Goal: Find specific page/section: Find specific page/section

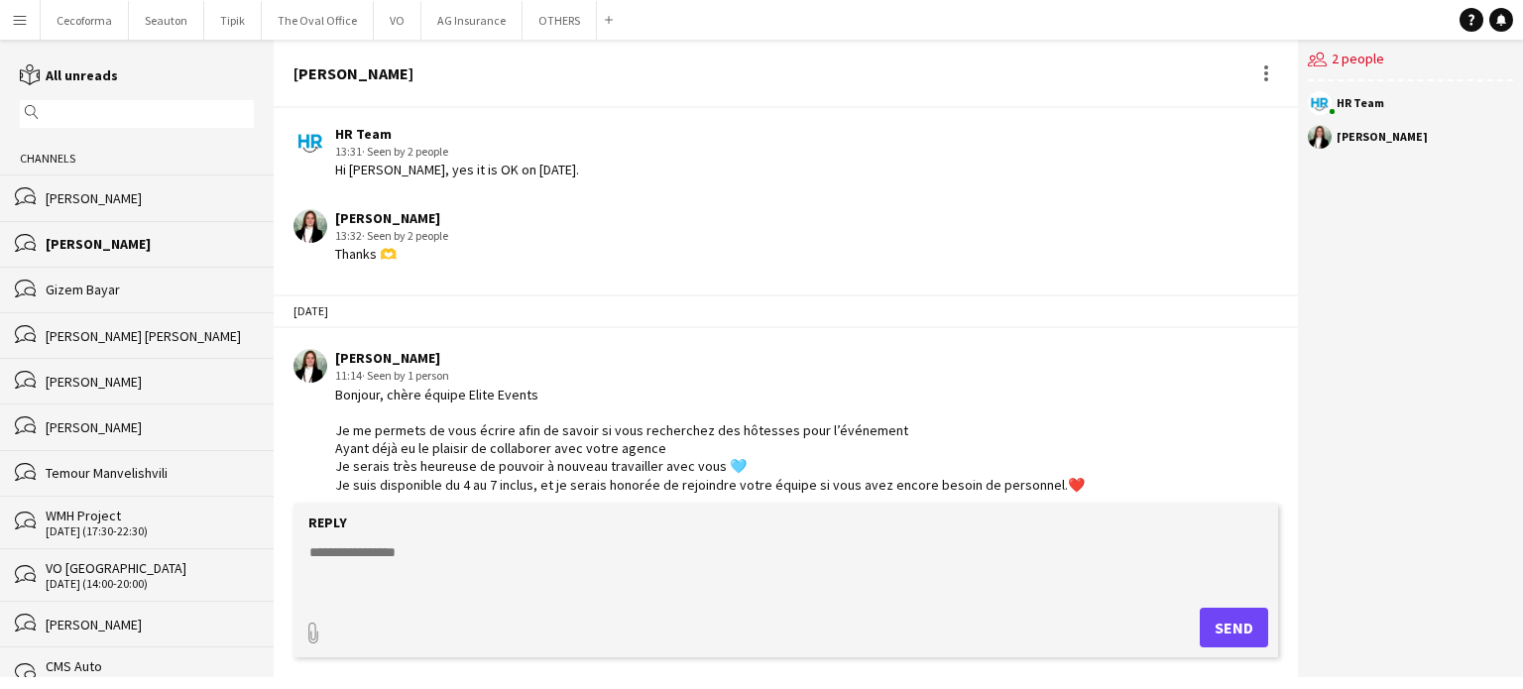
scroll to position [169, 0]
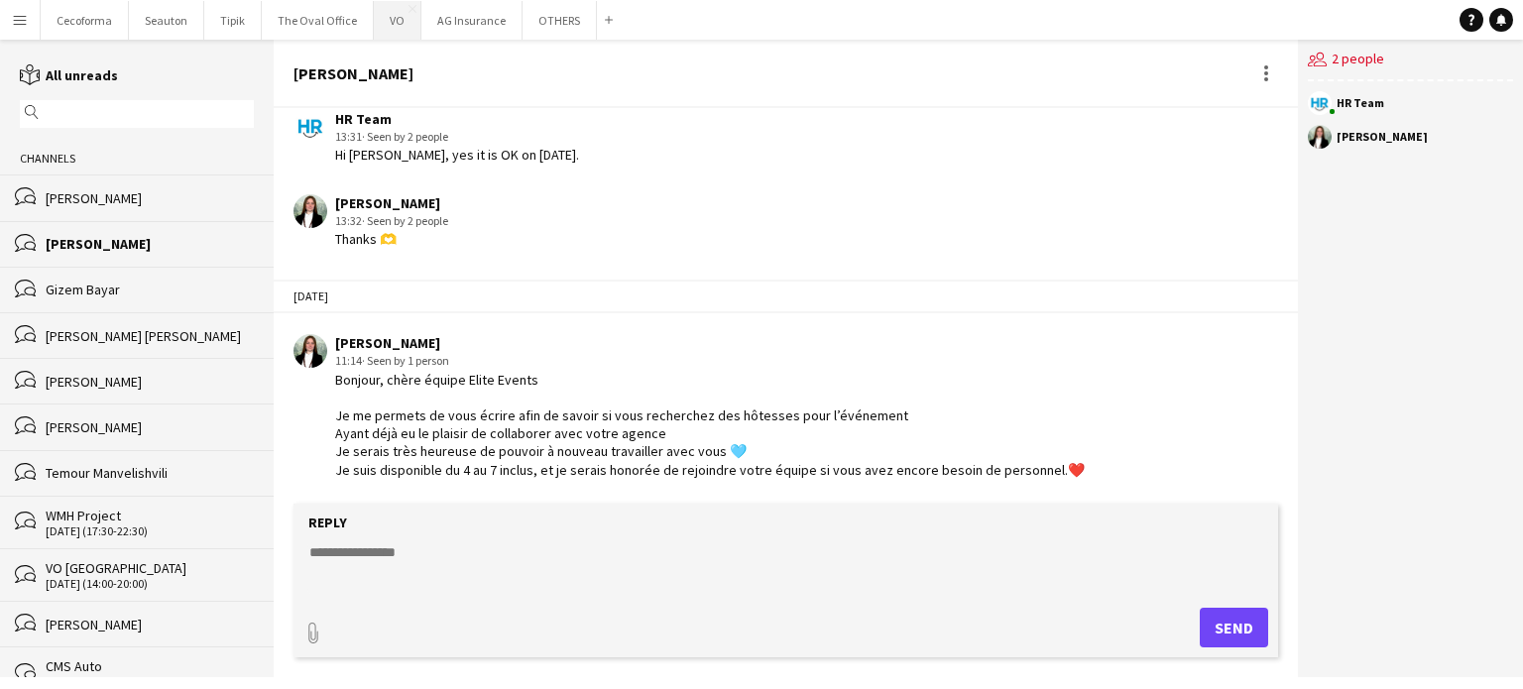
click at [388, 23] on button "VO Close" at bounding box center [398, 20] width 48 height 39
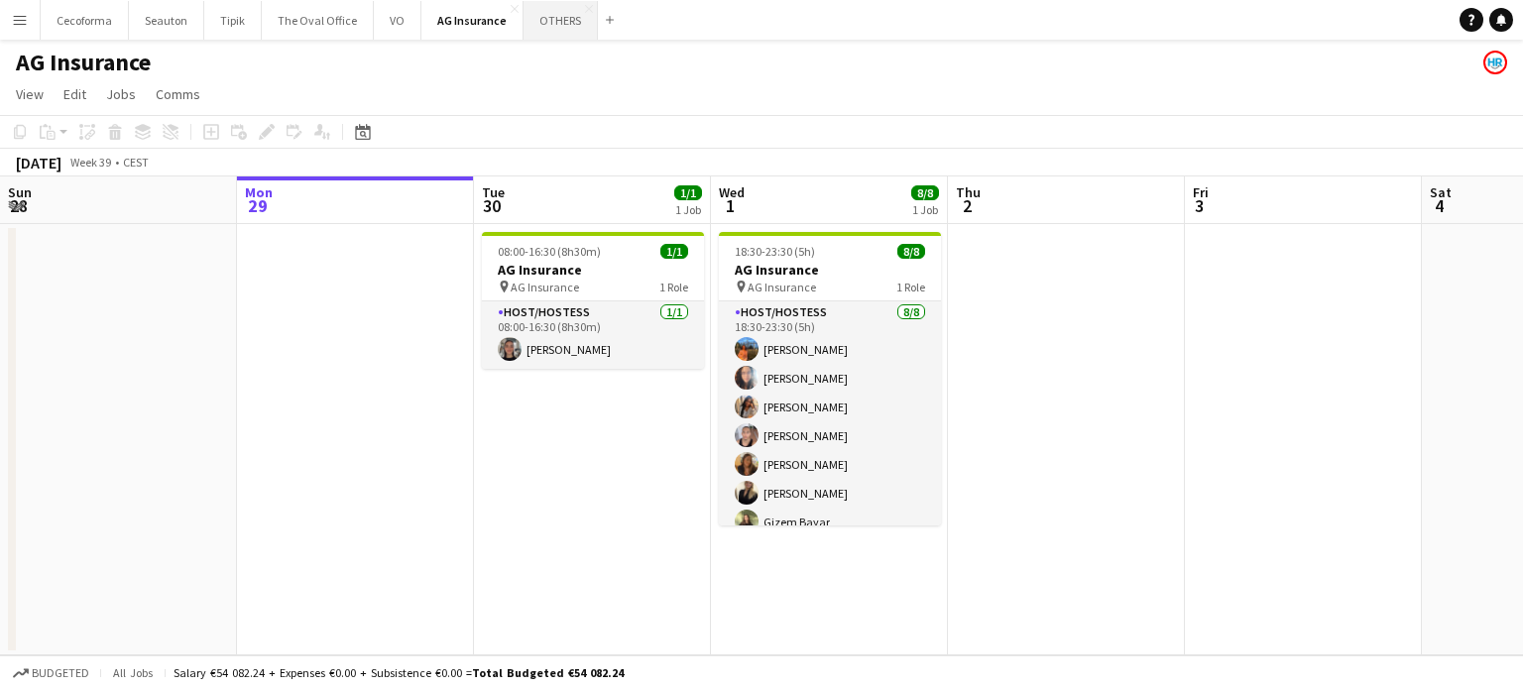
click at [543, 22] on button "OTHERS Close" at bounding box center [561, 20] width 74 height 39
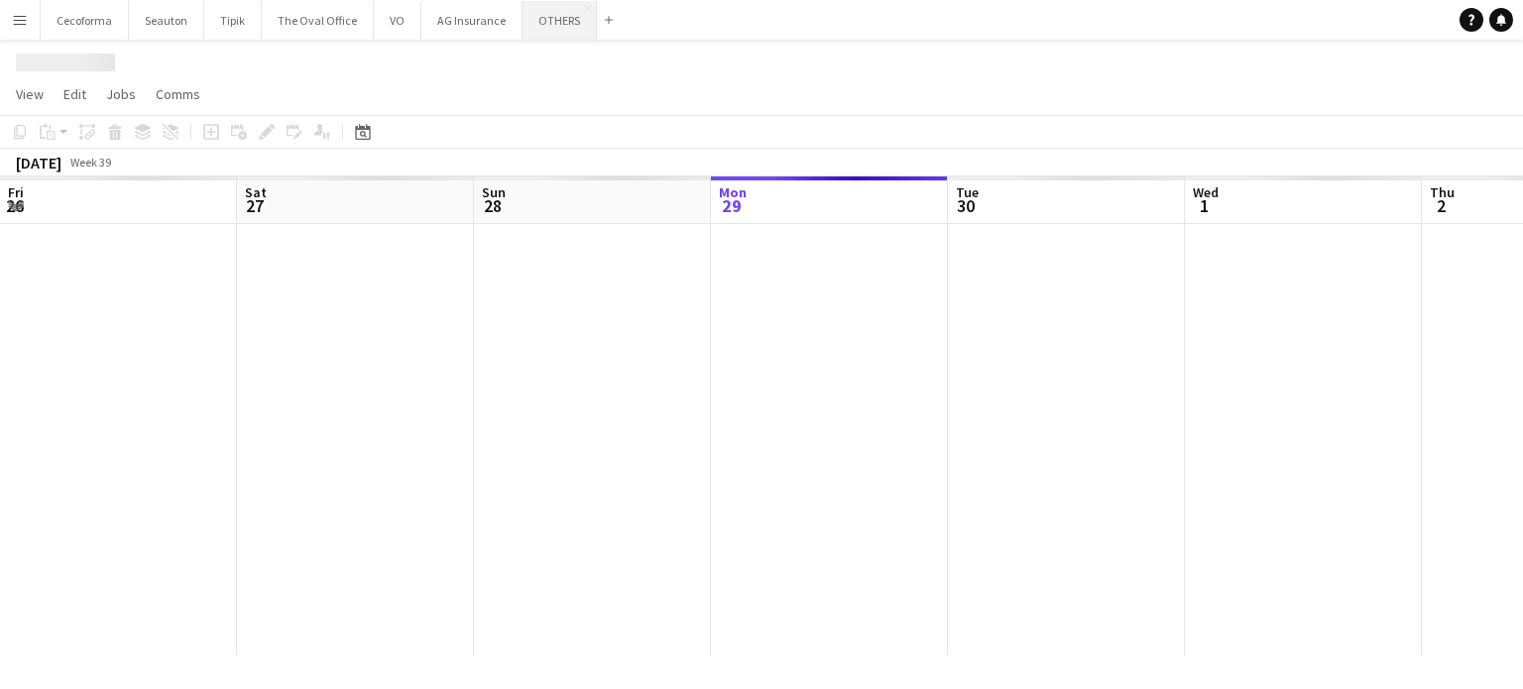
scroll to position [0, 474]
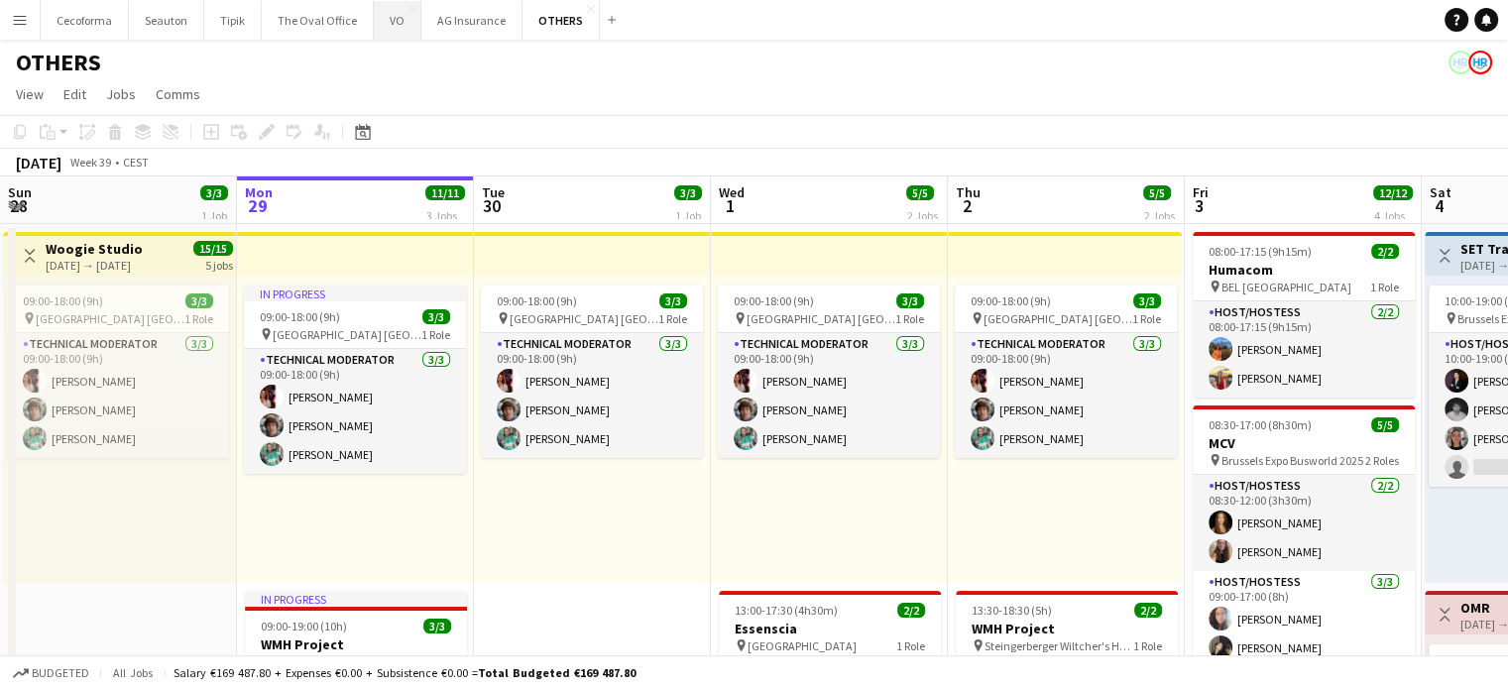
click at [386, 16] on button "VO Close" at bounding box center [398, 20] width 48 height 39
